Goal: Transaction & Acquisition: Purchase product/service

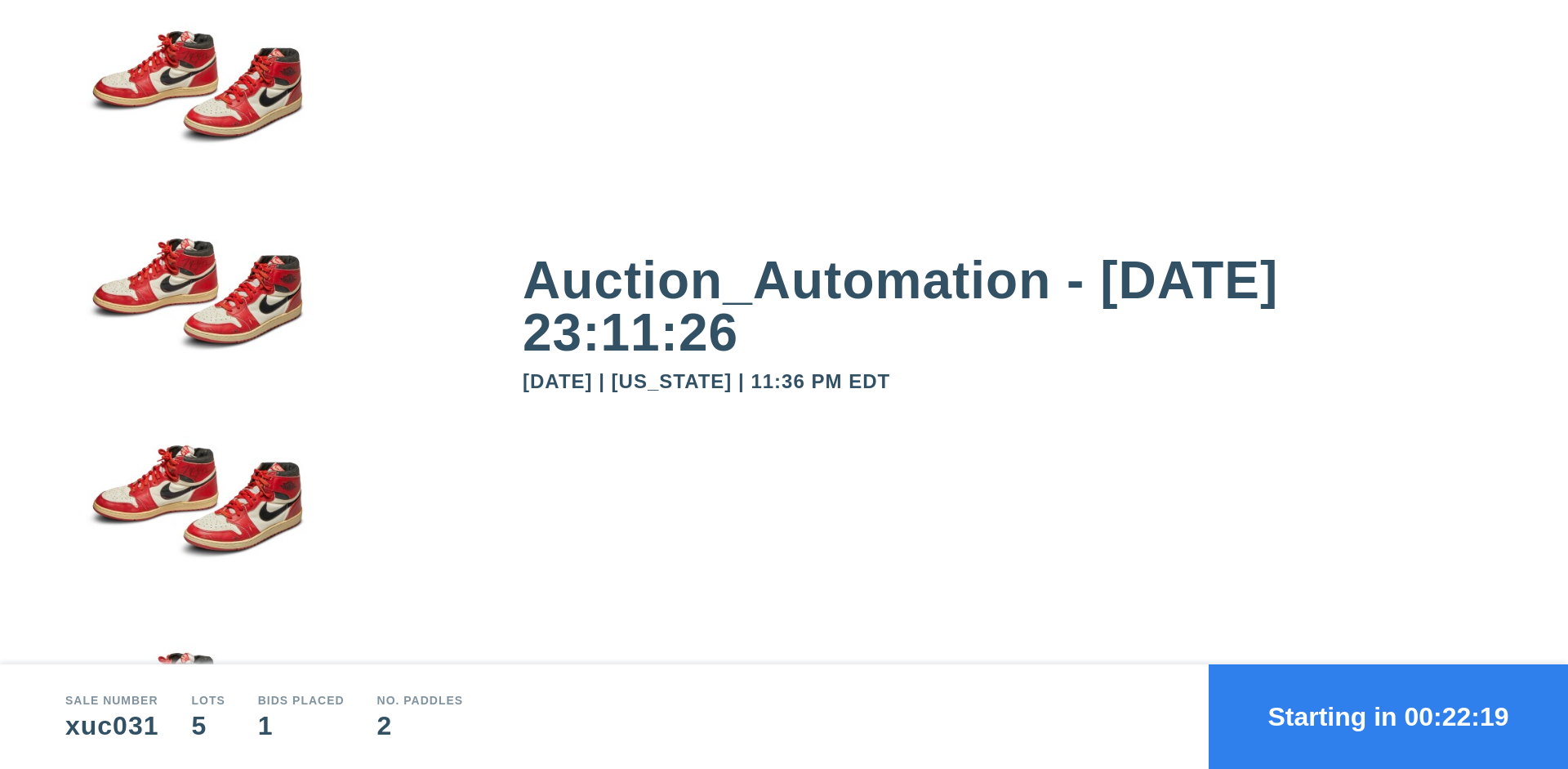
click at [1389, 717] on button "Starting in 00:22:19" at bounding box center [1388, 717] width 359 height 105
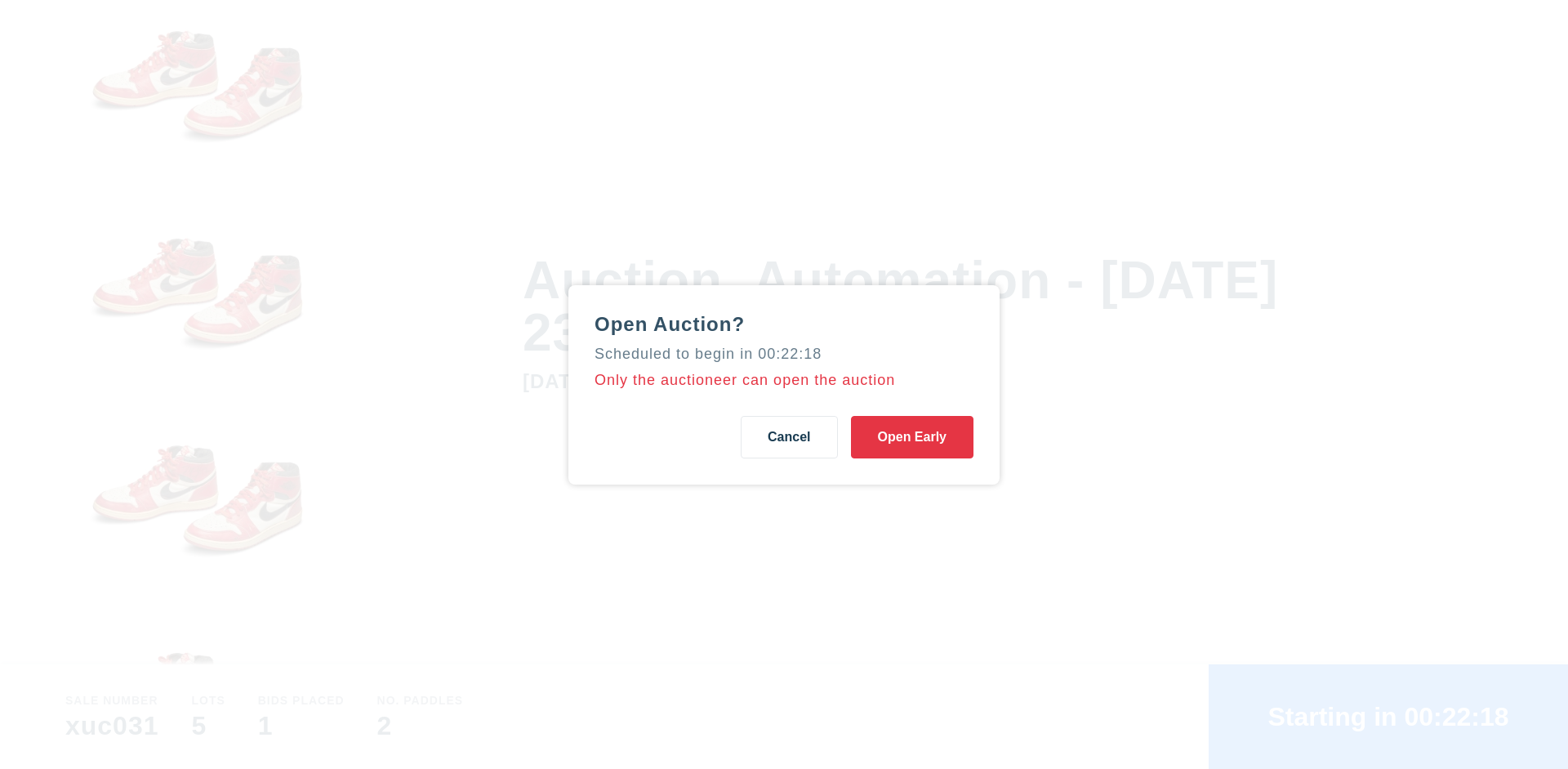
click at [912, 436] on button "Open Early" at bounding box center [912, 437] width 123 height 43
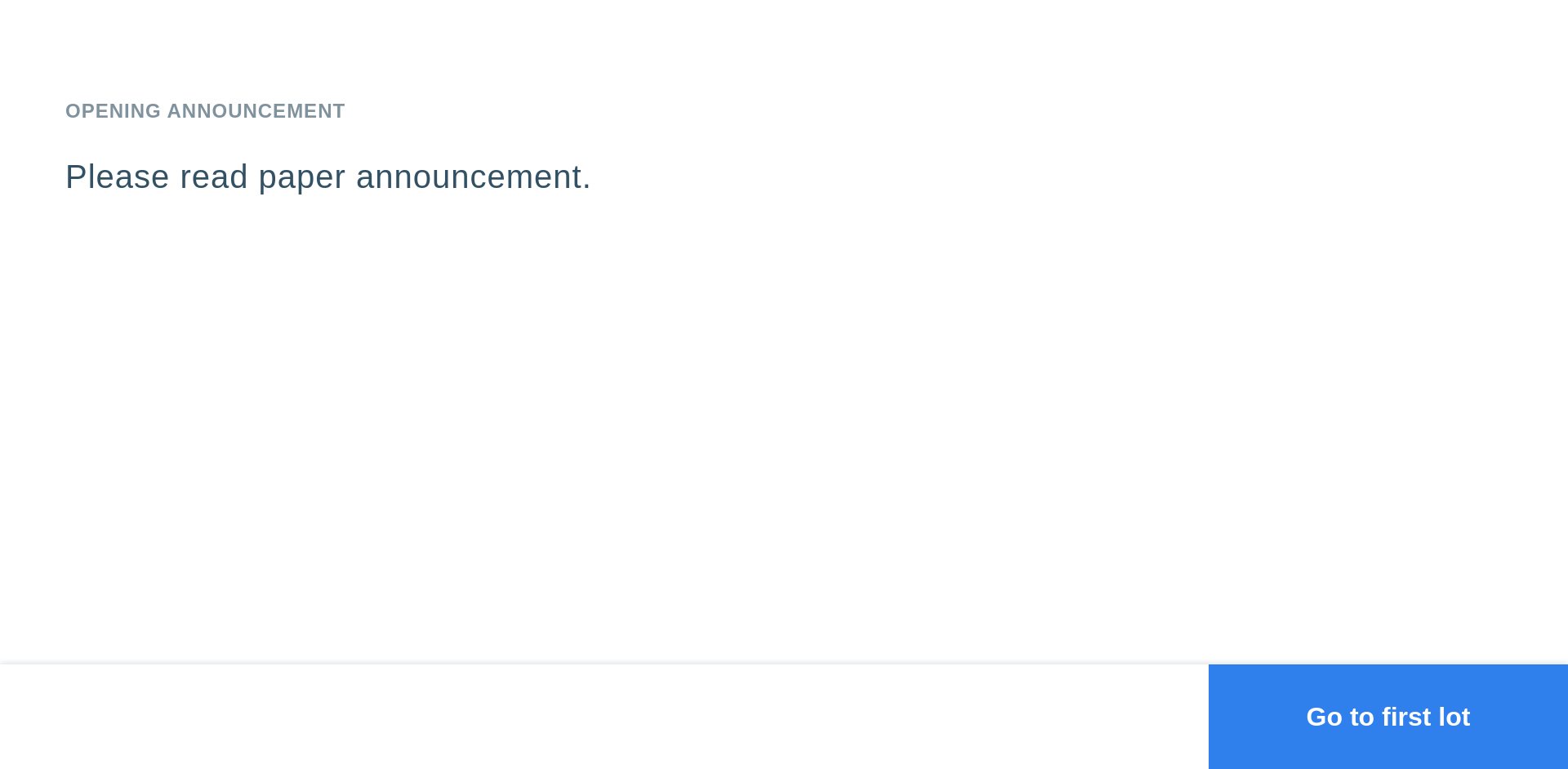
click at [1389, 717] on button "Go to first lot" at bounding box center [1388, 717] width 359 height 105
